Goal: Task Accomplishment & Management: Complete application form

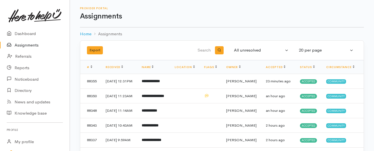
click at [33, 46] on link "Assignments" at bounding box center [35, 44] width 70 height 11
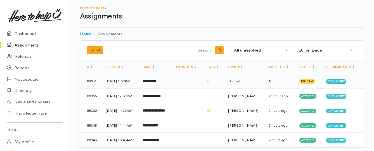
click at [172, 79] on td "**********" at bounding box center [155, 81] width 34 height 15
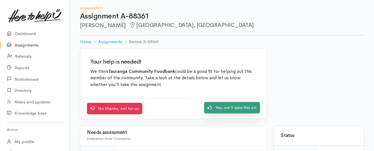
click at [222, 108] on link "Yes, we'll take this on" at bounding box center [232, 107] width 56 height 11
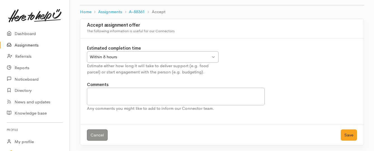
scroll to position [31, 0]
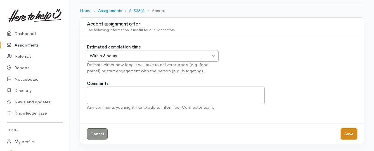
click at [343, 133] on button "Save" at bounding box center [349, 133] width 16 height 11
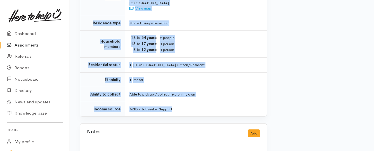
scroll to position [531, 0]
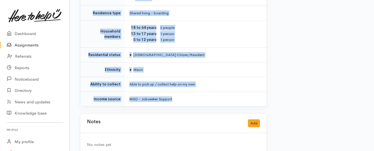
drag, startPoint x: 120, startPoint y: 82, endPoint x: 211, endPoint y: 96, distance: 92.5
copy div "**********"
click at [29, 45] on link "Assignments" at bounding box center [35, 44] width 70 height 11
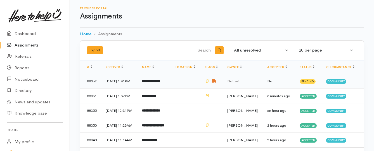
click at [160, 81] on b "**********" at bounding box center [151, 81] width 18 height 4
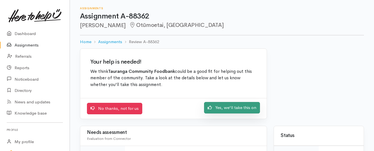
click at [219, 109] on link "Yes, we'll take this on" at bounding box center [232, 107] width 56 height 11
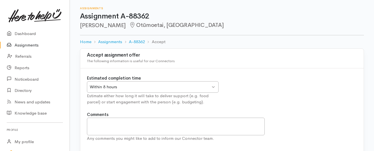
scroll to position [28, 0]
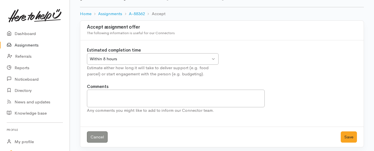
click at [206, 58] on div "Within 8 hours" at bounding box center [150, 59] width 121 height 6
click at [345, 134] on button "Save" at bounding box center [349, 136] width 16 height 11
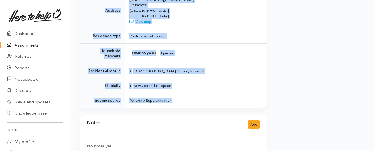
scroll to position [548, 0]
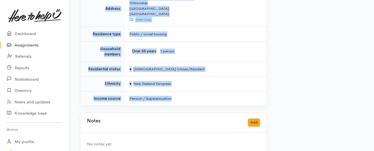
drag, startPoint x: 128, startPoint y: 44, endPoint x: 217, endPoint y: 90, distance: 100.4
copy div "Kia ora team, Delivery for Neil on Friday please (or Melissa will be in to coll…"
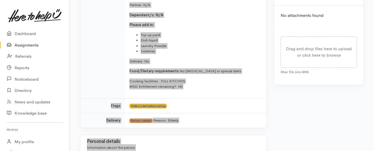
scroll to position [268, 0]
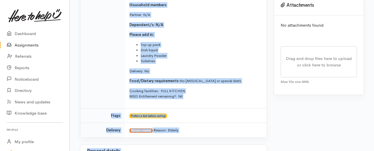
click at [32, 46] on link "Assignments" at bounding box center [35, 44] width 70 height 11
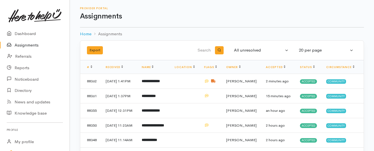
click at [27, 43] on link "Assignments" at bounding box center [35, 44] width 70 height 11
click at [36, 45] on link "Assignments" at bounding box center [35, 44] width 70 height 11
click at [32, 47] on link "Assignments" at bounding box center [35, 44] width 70 height 11
click at [29, 44] on link "Assignments" at bounding box center [35, 44] width 70 height 11
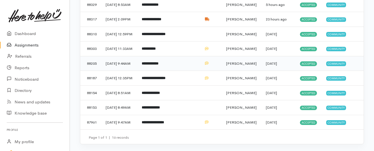
scroll to position [196, 0]
click at [148, 56] on td "**********" at bounding box center [153, 48] width 33 height 15
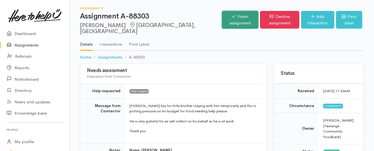
click at [222, 18] on link "Finish assignment" at bounding box center [240, 20] width 36 height 18
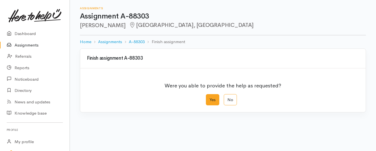
click at [211, 99] on label "Yes" at bounding box center [212, 99] width 13 height 11
click at [210, 98] on input "Yes" at bounding box center [208, 96] width 4 height 4
radio input "true"
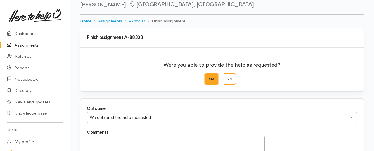
scroll to position [93, 0]
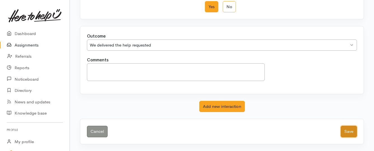
click at [350, 129] on button "Save" at bounding box center [349, 131] width 16 height 11
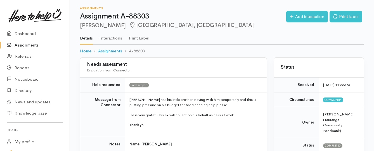
click at [39, 46] on link "Assignments" at bounding box center [35, 44] width 70 height 11
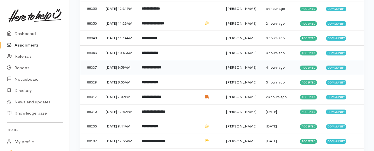
scroll to position [140, 0]
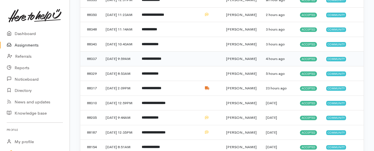
click at [152, 60] on b "**********" at bounding box center [152, 59] width 20 height 4
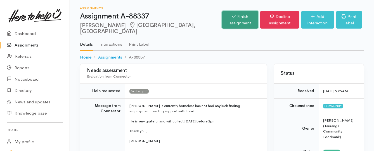
click at [224, 18] on link "Finish assignment" at bounding box center [240, 20] width 36 height 18
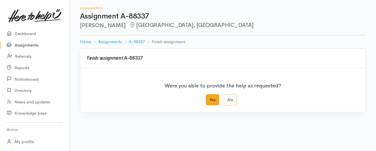
click at [210, 100] on label "Yes" at bounding box center [212, 99] width 13 height 11
click at [210, 98] on input "Yes" at bounding box center [208, 96] width 4 height 4
radio input "true"
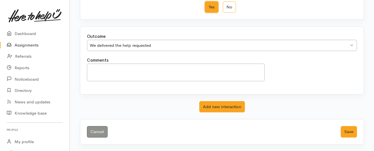
scroll to position [93, 0]
click at [345, 130] on button "Save" at bounding box center [349, 131] width 16 height 11
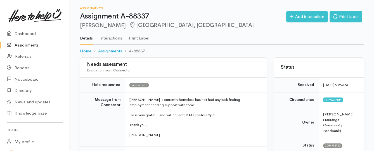
click at [29, 44] on link "Assignments" at bounding box center [35, 44] width 70 height 11
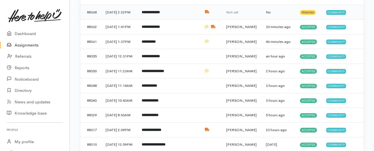
scroll to position [84, 0]
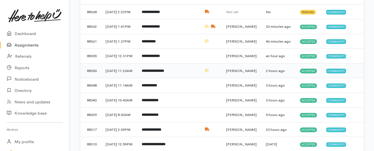
click at [158, 72] on b "**********" at bounding box center [153, 71] width 22 height 4
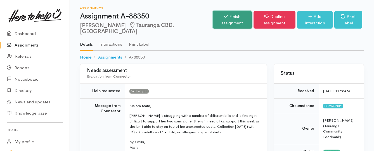
click at [213, 23] on link "Finish assignment" at bounding box center [232, 20] width 39 height 18
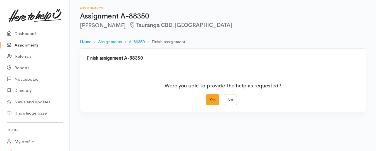
click at [208, 99] on label "Yes" at bounding box center [212, 99] width 13 height 11
click at [208, 98] on input "Yes" at bounding box center [208, 96] width 4 height 4
radio input "true"
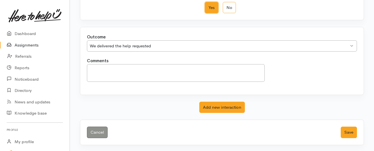
scroll to position [93, 0]
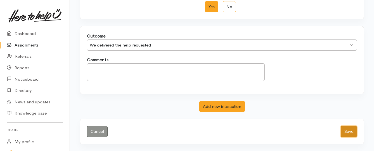
drag, startPoint x: 351, startPoint y: 133, endPoint x: 347, endPoint y: 129, distance: 5.6
click at [349, 132] on button "Save" at bounding box center [349, 131] width 16 height 11
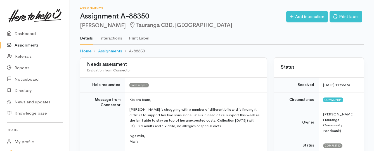
click at [30, 47] on link "Assignments" at bounding box center [35, 44] width 70 height 11
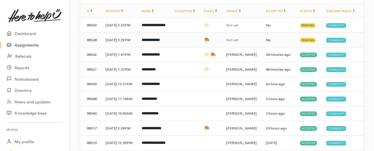
scroll to position [84, 0]
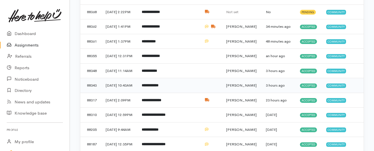
click at [159, 87] on b "**********" at bounding box center [150, 85] width 17 height 4
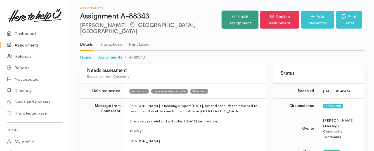
click at [222, 17] on link "Finish assignment" at bounding box center [240, 20] width 36 height 18
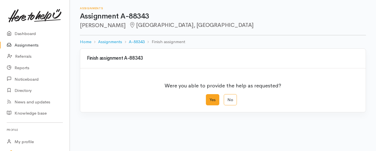
click at [211, 99] on label "Yes" at bounding box center [212, 99] width 13 height 11
click at [210, 98] on input "Yes" at bounding box center [208, 96] width 4 height 4
radio input "true"
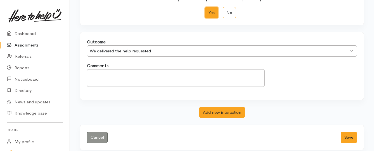
scroll to position [93, 0]
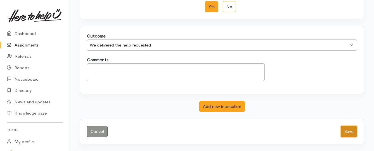
click at [345, 129] on button "Save" at bounding box center [349, 131] width 16 height 11
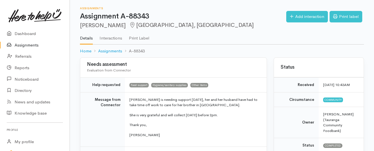
click at [30, 46] on link "Assignments" at bounding box center [35, 44] width 70 height 11
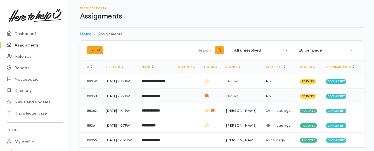
click at [160, 98] on b "**********" at bounding box center [151, 96] width 18 height 4
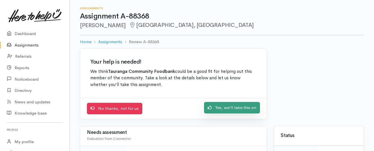
click at [217, 108] on link "Yes, we'll take this on" at bounding box center [232, 107] width 56 height 11
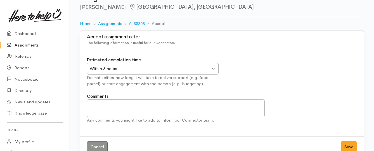
scroll to position [28, 0]
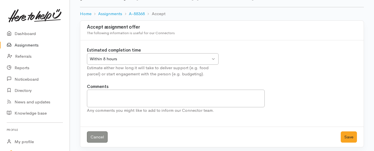
click at [205, 58] on div "Within 8 hours" at bounding box center [150, 59] width 121 height 6
click at [351, 138] on button "Save" at bounding box center [349, 136] width 16 height 11
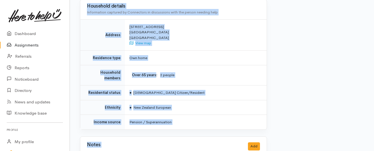
scroll to position [475, 0]
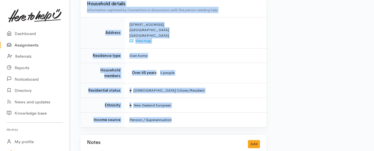
drag, startPoint x: 125, startPoint y: 106, endPoint x: 195, endPoint y: 113, distance: 70.3
copy div "Connector Kia ora team, Gordon has been referred to us from Cody at BFM as she …"
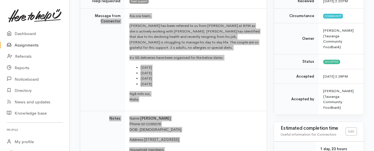
scroll to position [84, 0]
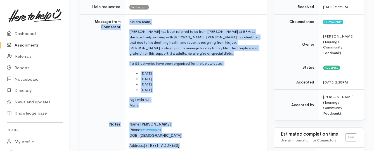
click at [38, 44] on link "Assignments" at bounding box center [35, 44] width 70 height 11
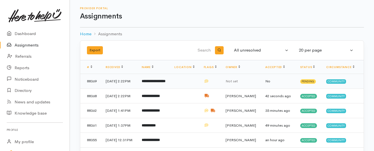
click at [154, 83] on b "**********" at bounding box center [154, 81] width 24 height 4
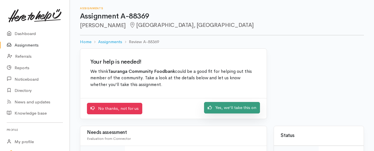
click at [237, 106] on link "Yes, we'll take this on" at bounding box center [232, 107] width 56 height 11
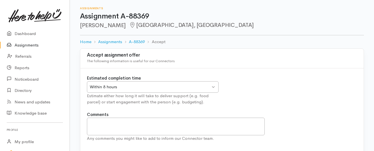
drag, startPoint x: 213, startPoint y: 87, endPoint x: 202, endPoint y: 88, distance: 11.0
click at [213, 86] on div "Within 8 hours Within 8 hours" at bounding box center [153, 86] width 132 height 11
click at [165, 85] on div "Within 24 hours" at bounding box center [150, 87] width 121 height 6
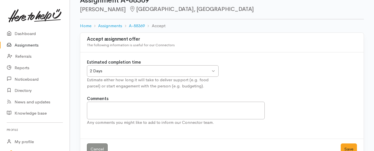
scroll to position [31, 0]
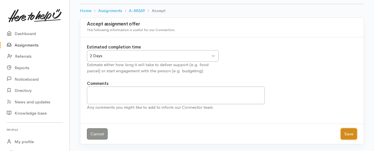
click at [349, 132] on button "Save" at bounding box center [349, 133] width 16 height 11
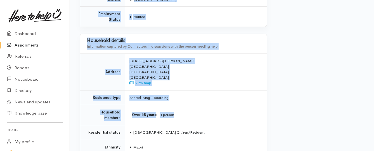
scroll to position [531, 0]
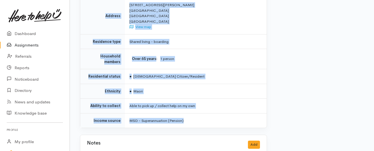
drag, startPoint x: 124, startPoint y: 49, endPoint x: 195, endPoint y: 115, distance: 97.0
copy div "Connector Kia ora team, Delivery for Friday please - 1 x adult, no food allergi…"
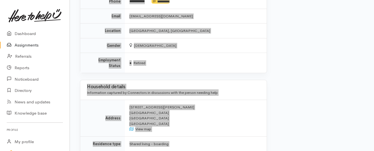
scroll to position [419, 0]
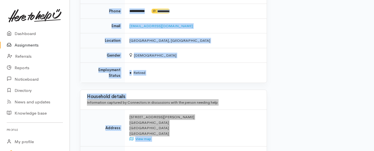
click at [30, 47] on link "Assignments" at bounding box center [35, 44] width 70 height 11
